Goal: Share content: Share content

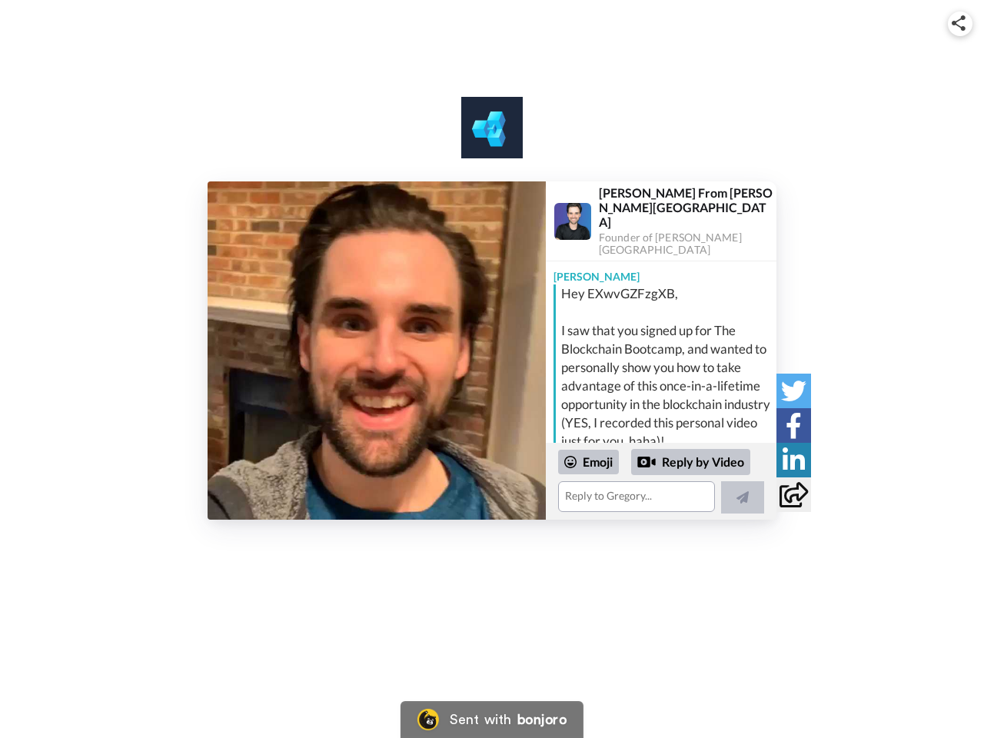
click at [960, 23] on img at bounding box center [958, 22] width 14 height 15
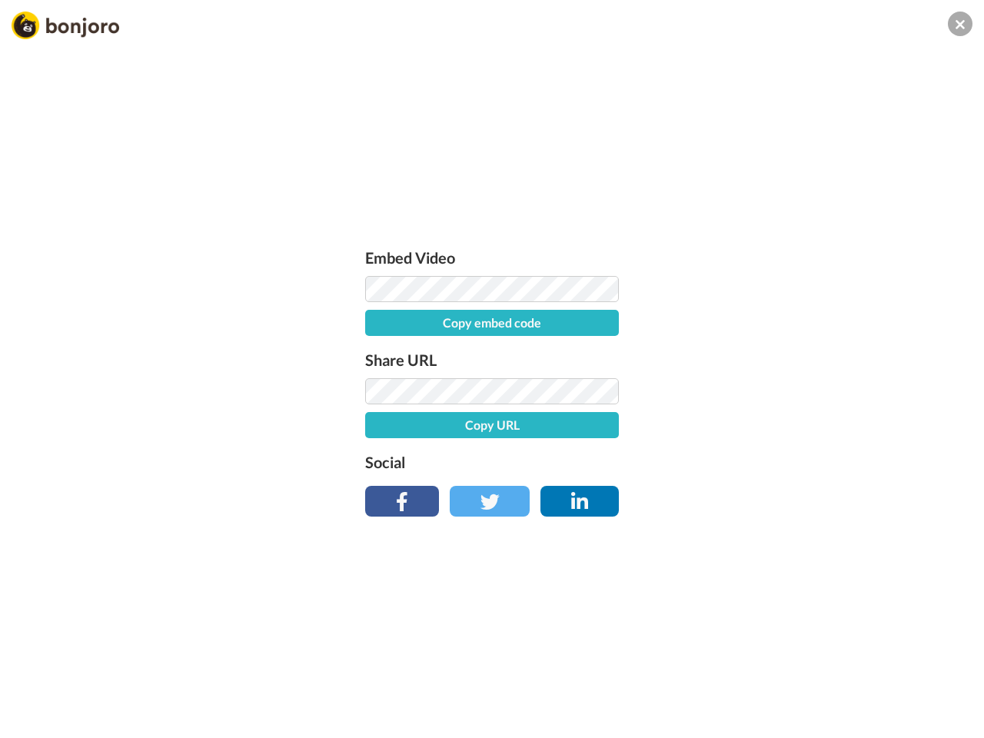
click at [377, 350] on label "Share URL" at bounding box center [492, 359] width 254 height 25
click at [661, 481] on div "Embed Video Copy embed code Share URL Copy URL Social" at bounding box center [492, 452] width 984 height 738
click at [589, 462] on label "Social" at bounding box center [492, 462] width 254 height 25
click at [691, 462] on div "Embed Video Copy embed code Share URL Copy URL Social" at bounding box center [492, 452] width 984 height 738
click at [742, 497] on div "Embed Video Copy embed code Share URL Copy URL Social" at bounding box center [492, 452] width 984 height 738
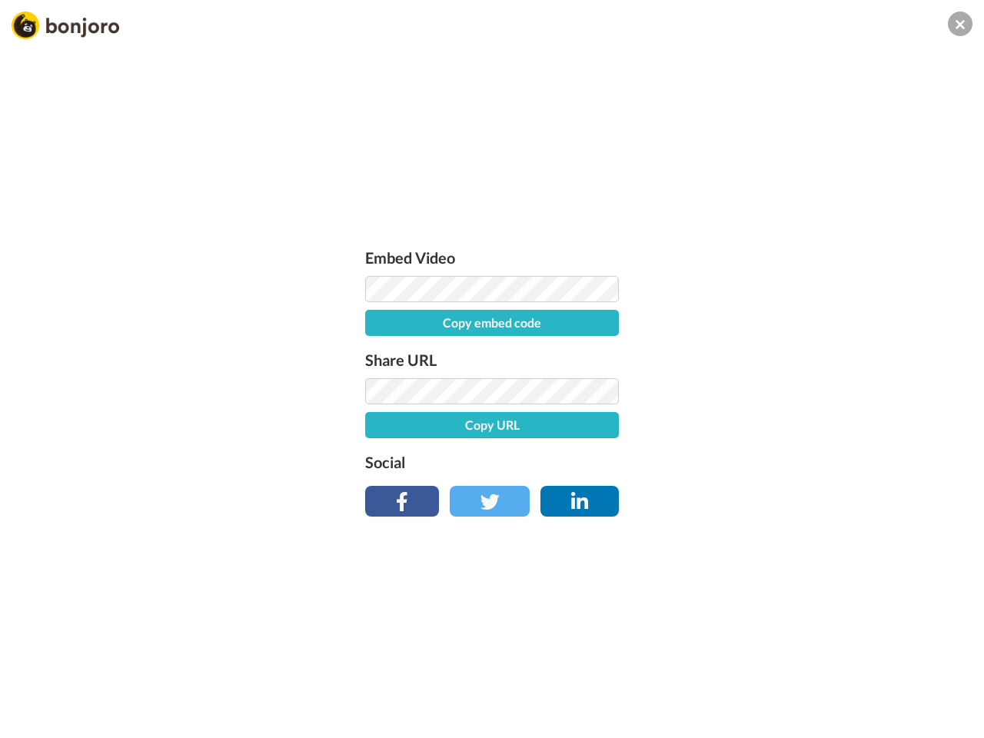
click at [793, 390] on div "Embed Video Copy embed code Share URL Copy URL Social" at bounding box center [492, 452] width 984 height 738
click at [793, 425] on div "Embed Video Copy embed code Share URL Copy URL Social" at bounding box center [492, 452] width 984 height 738
click at [793, 460] on div "Embed Video Copy embed code Share URL Copy URL Social" at bounding box center [492, 452] width 984 height 738
click at [793, 494] on div "Embed Video Copy embed code Share URL Copy URL Social" at bounding box center [492, 452] width 984 height 738
